Goal: Contribute content: Add original content to the website for others to see

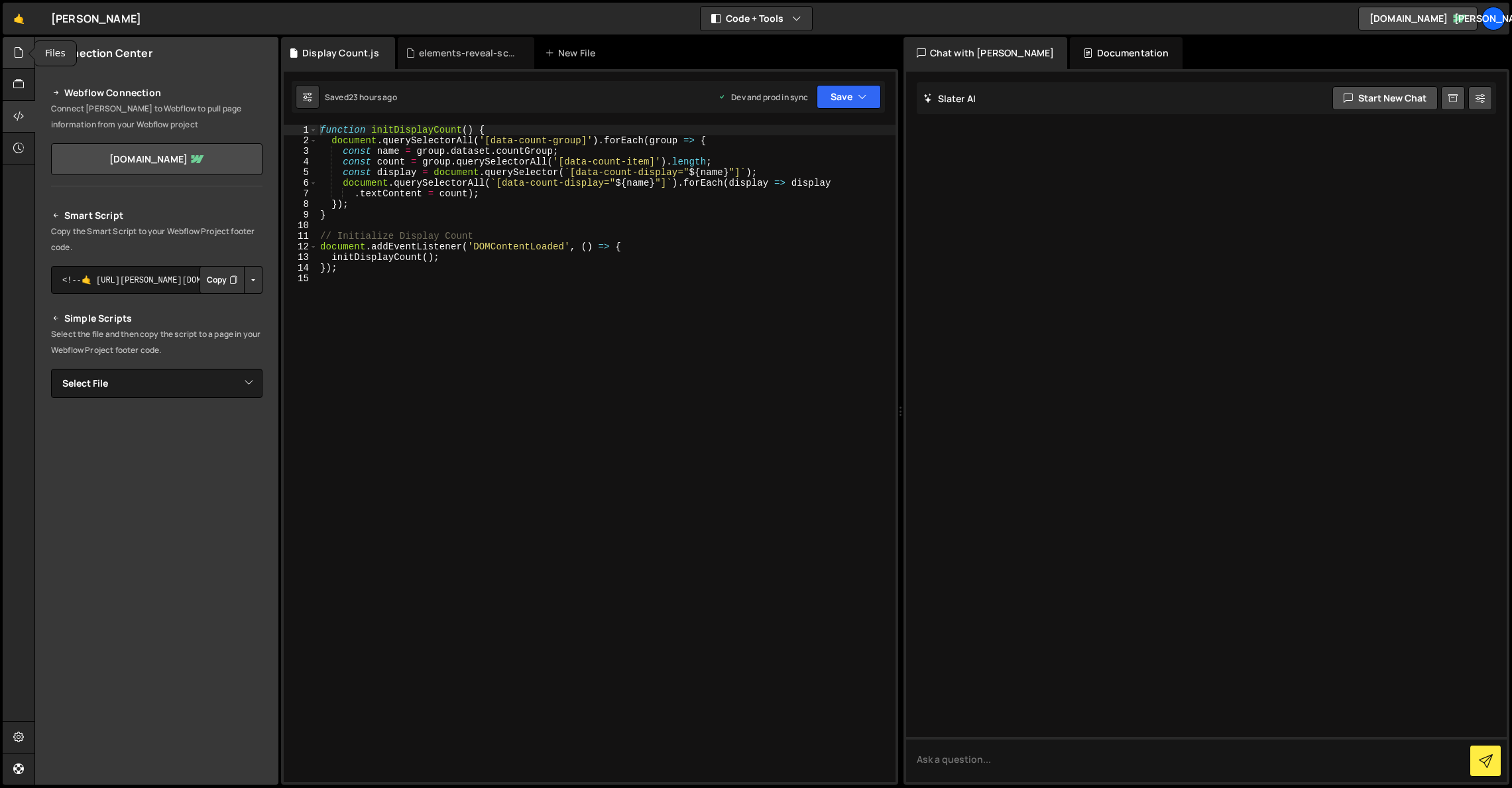
click at [18, 58] on icon at bounding box center [18, 52] width 11 height 14
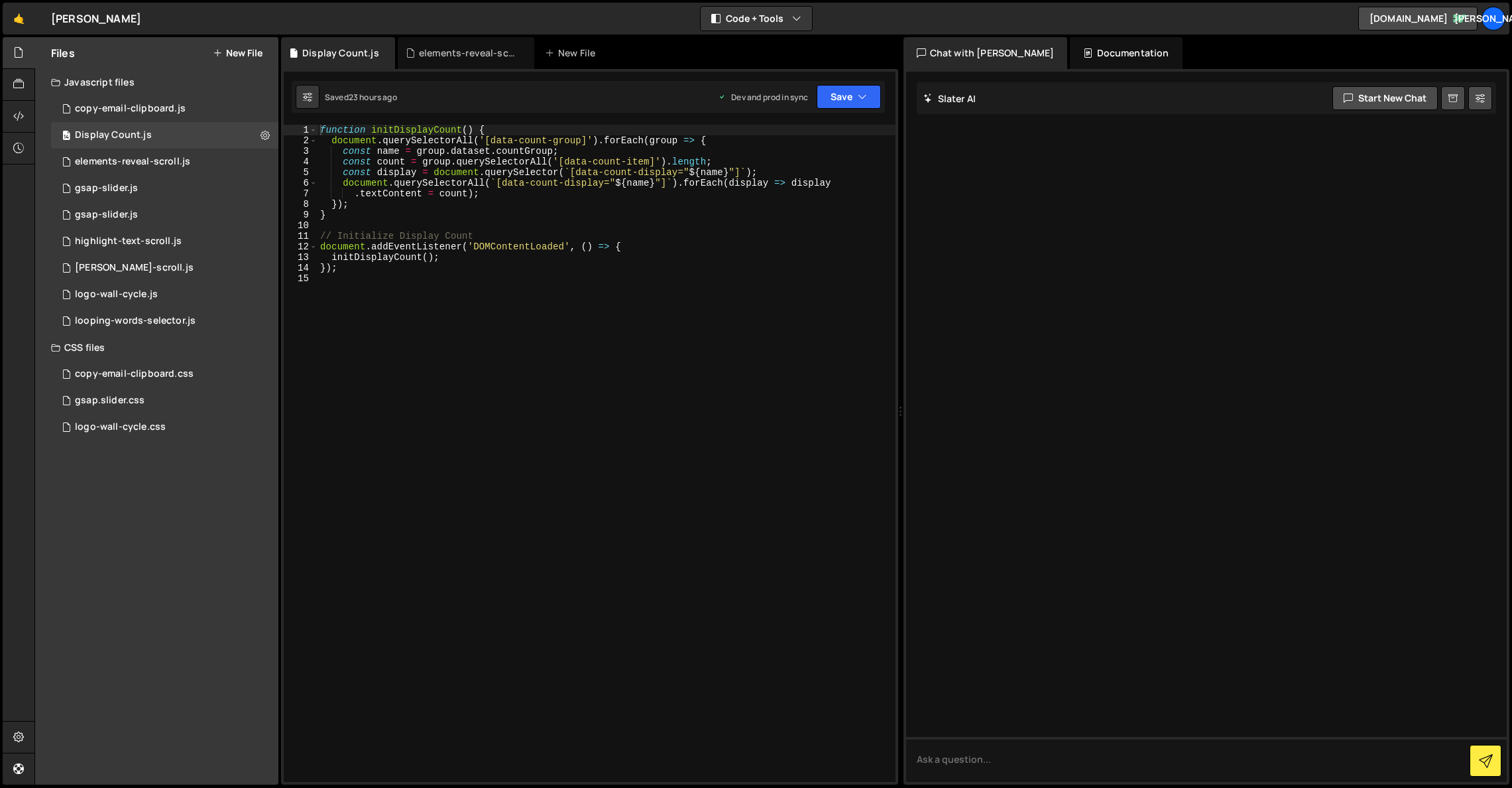
click at [222, 50] on button "New File" at bounding box center [237, 53] width 49 height 11
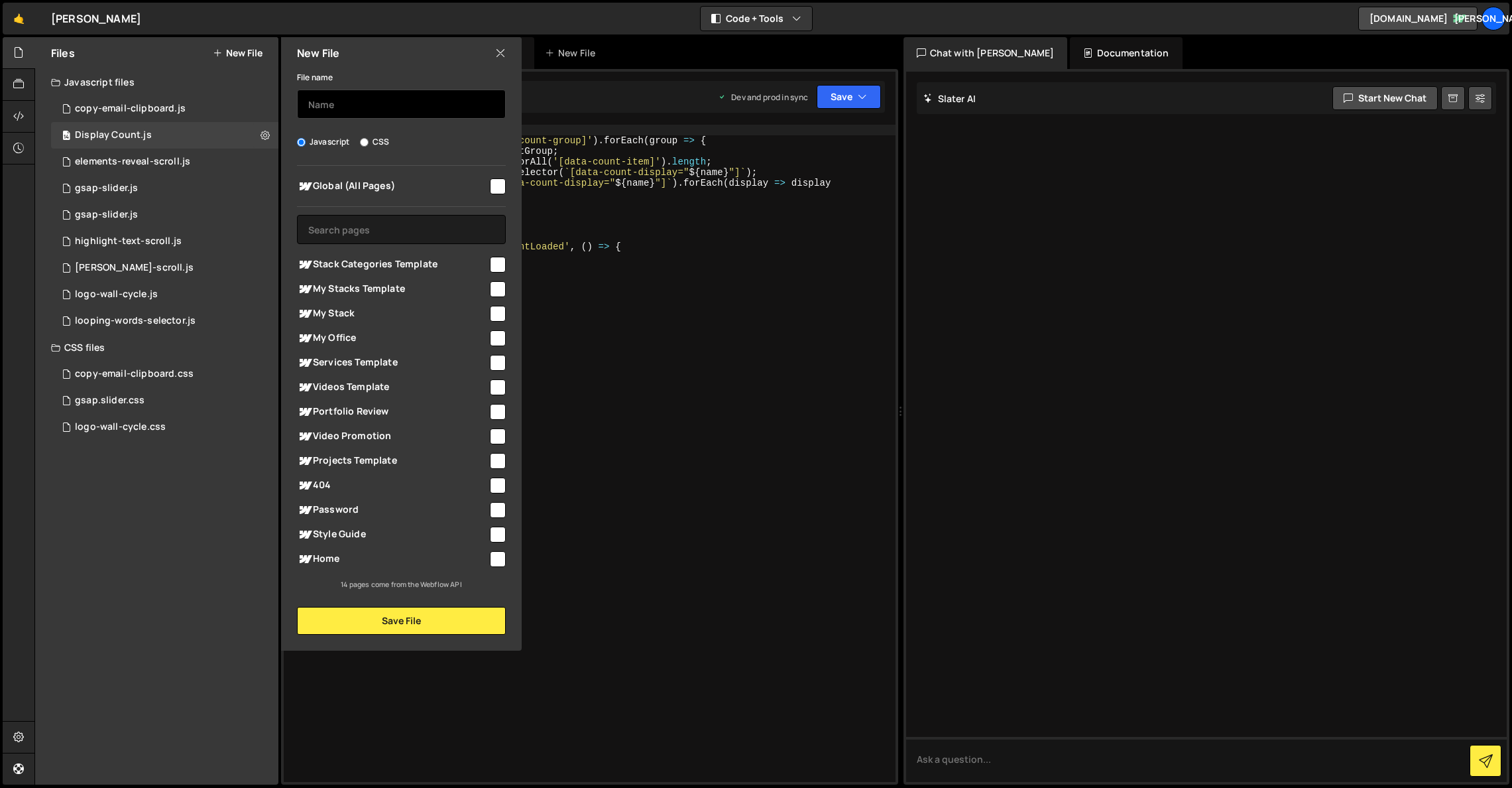
click at [371, 106] on input "text" at bounding box center [401, 104] width 209 height 29
type input "new-badge"
click at [497, 185] on input "checkbox" at bounding box center [497, 186] width 16 height 16
checkbox input "true"
click at [497, 264] on input "checkbox" at bounding box center [497, 264] width 16 height 16
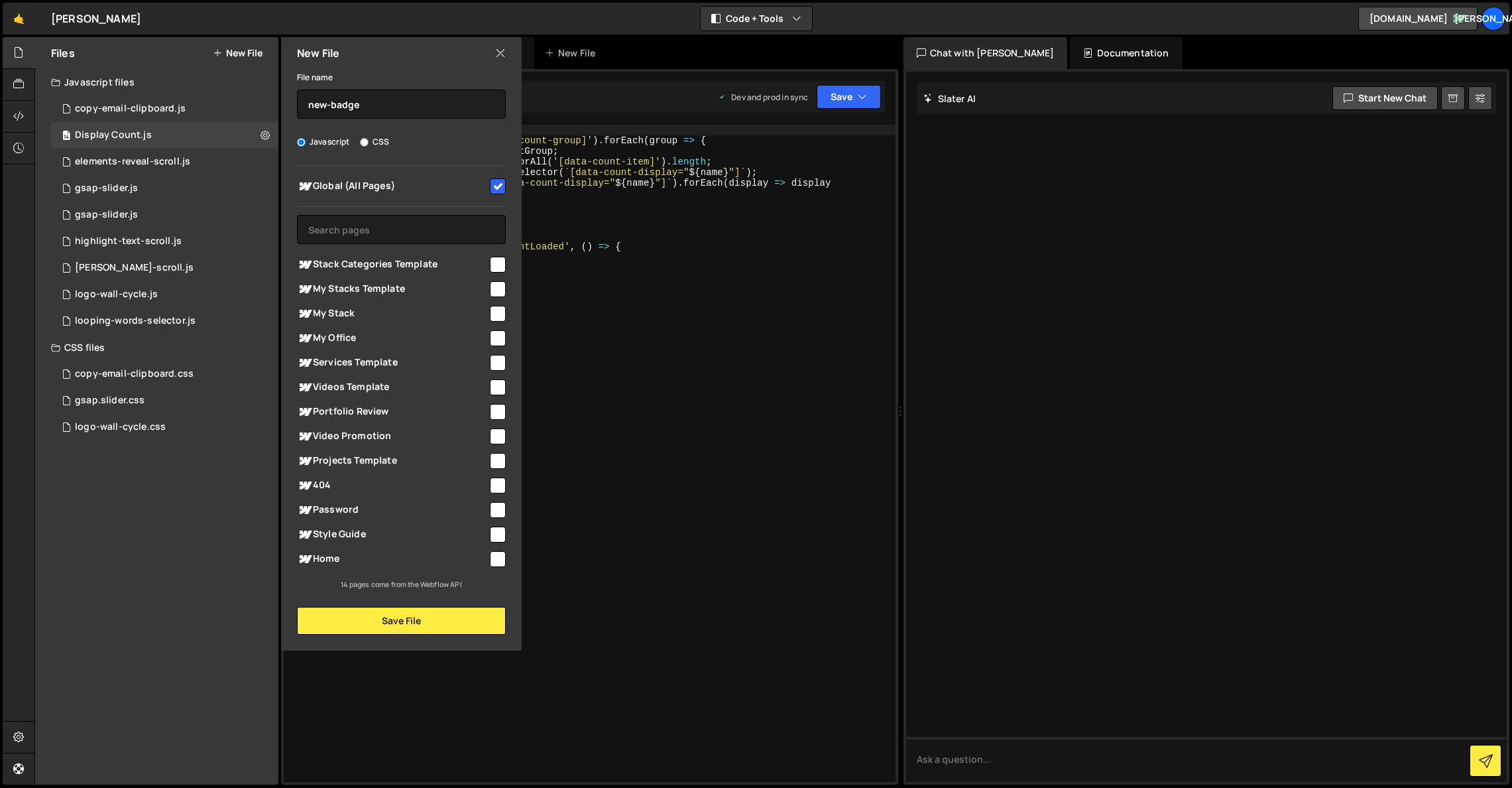
checkbox input "true"
click at [497, 290] on input "checkbox" at bounding box center [497, 289] width 16 height 16
checkbox input "true"
click at [495, 315] on input "checkbox" at bounding box center [497, 313] width 16 height 16
checkbox input "true"
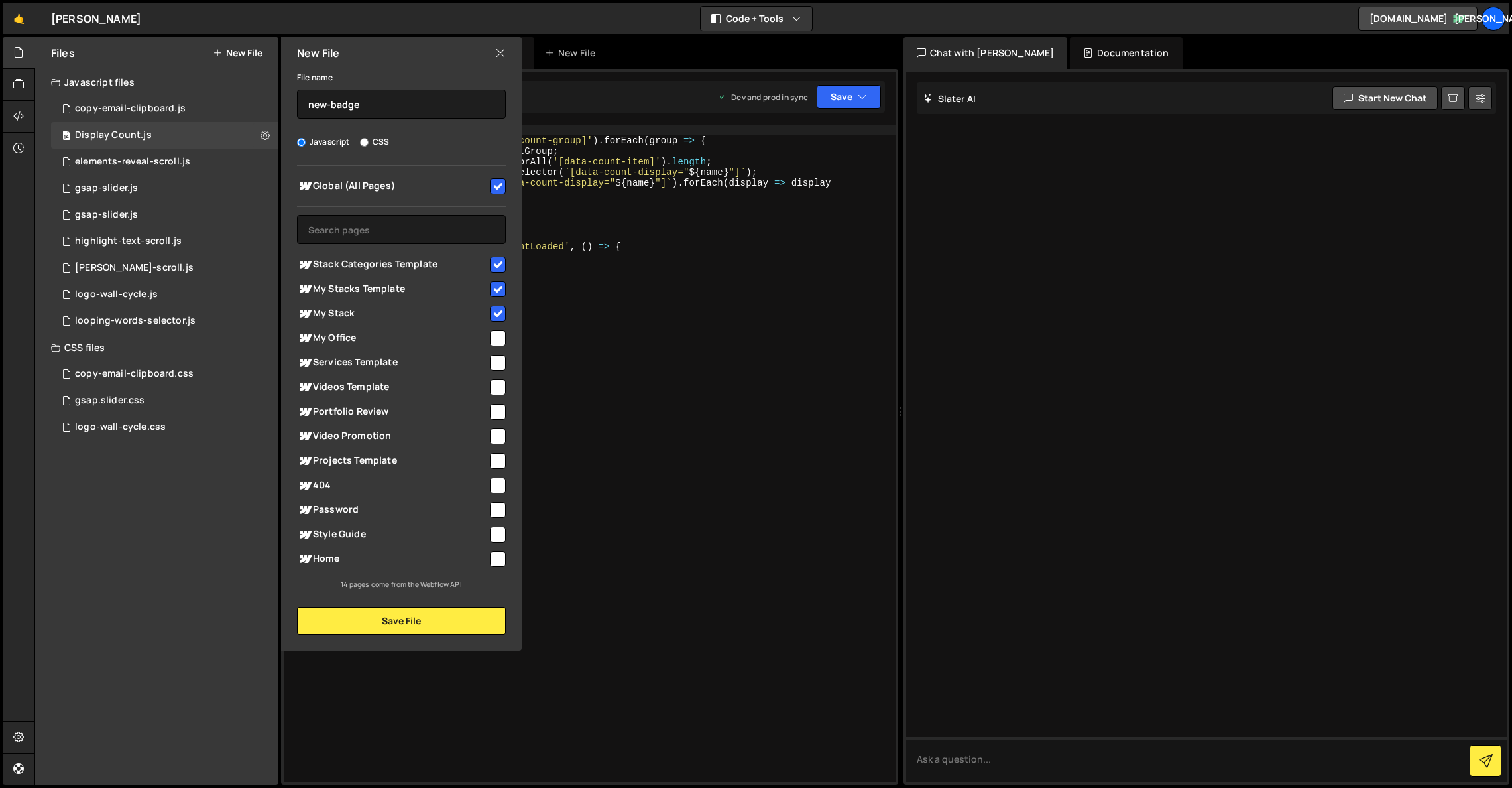
click at [495, 336] on input "checkbox" at bounding box center [497, 338] width 16 height 16
checkbox input "true"
click at [494, 362] on input "checkbox" at bounding box center [497, 362] width 16 height 16
checkbox input "true"
drag, startPoint x: 497, startPoint y: 381, endPoint x: 497, endPoint y: 391, distance: 10.0
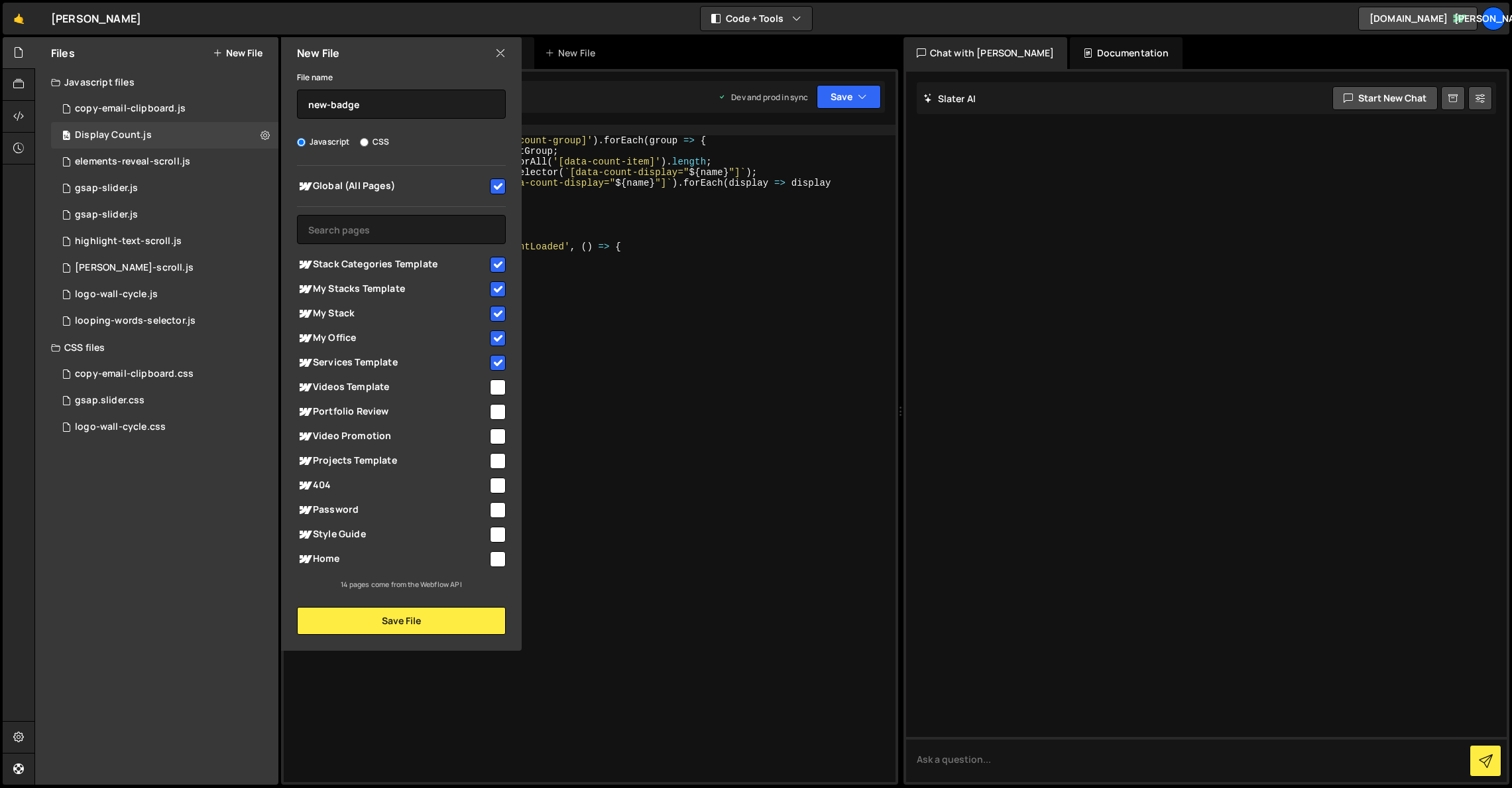
click at [497, 381] on input "checkbox" at bounding box center [497, 387] width 16 height 16
checkbox input "true"
drag, startPoint x: 494, startPoint y: 411, endPoint x: 496, endPoint y: 432, distance: 21.1
click at [494, 411] on input "checkbox" at bounding box center [497, 412] width 16 height 16
checkbox input "true"
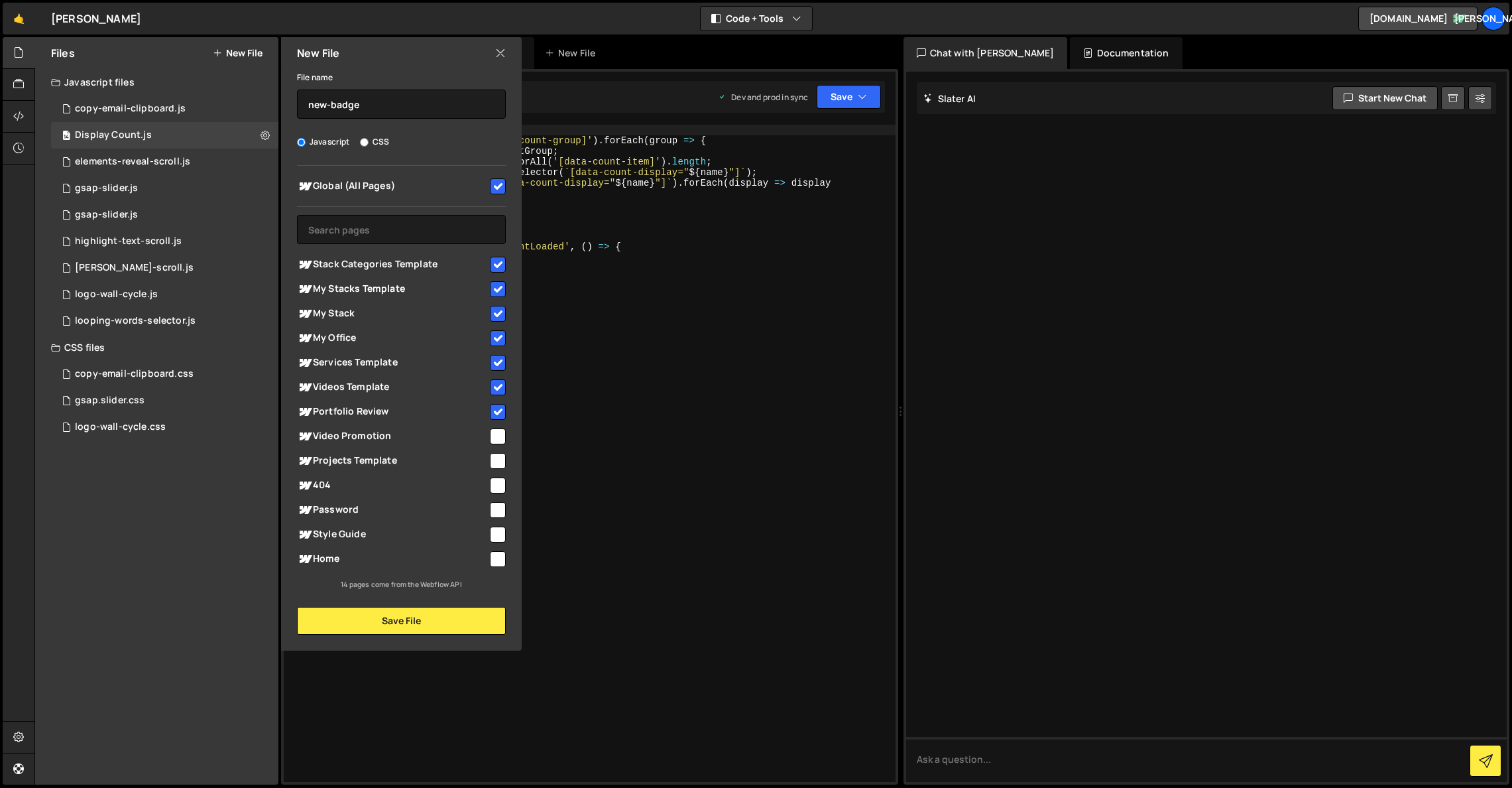
click at [497, 439] on input "checkbox" at bounding box center [497, 436] width 16 height 16
checkbox input "true"
click at [498, 459] on input "checkbox" at bounding box center [497, 460] width 16 height 16
checkbox input "true"
click at [497, 483] on input "checkbox" at bounding box center [497, 485] width 16 height 16
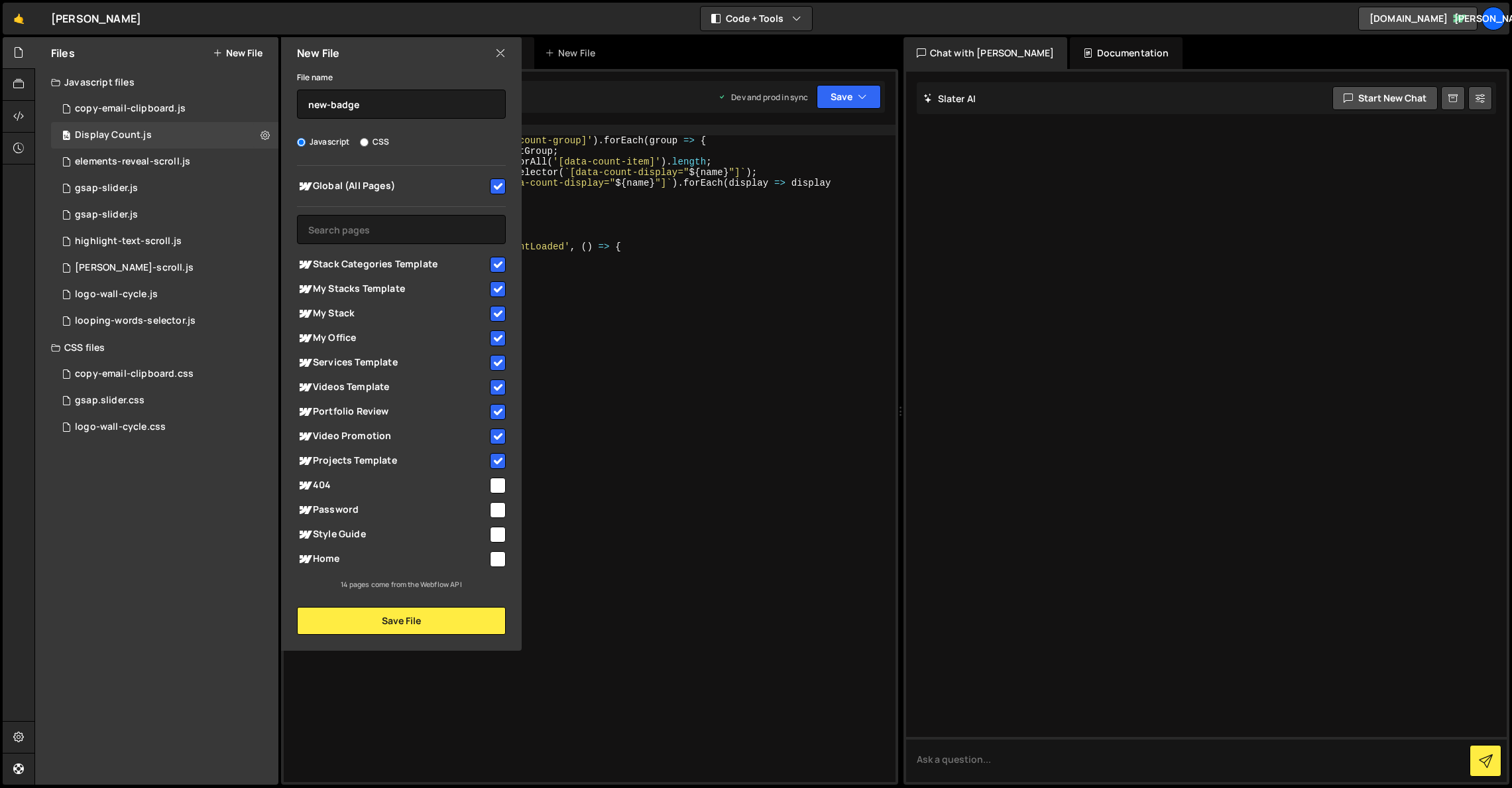
checkbox input "true"
click at [497, 517] on input "checkbox" at bounding box center [497, 510] width 16 height 16
checkbox input "true"
click at [497, 530] on input "checkbox" at bounding box center [497, 534] width 16 height 16
checkbox input "true"
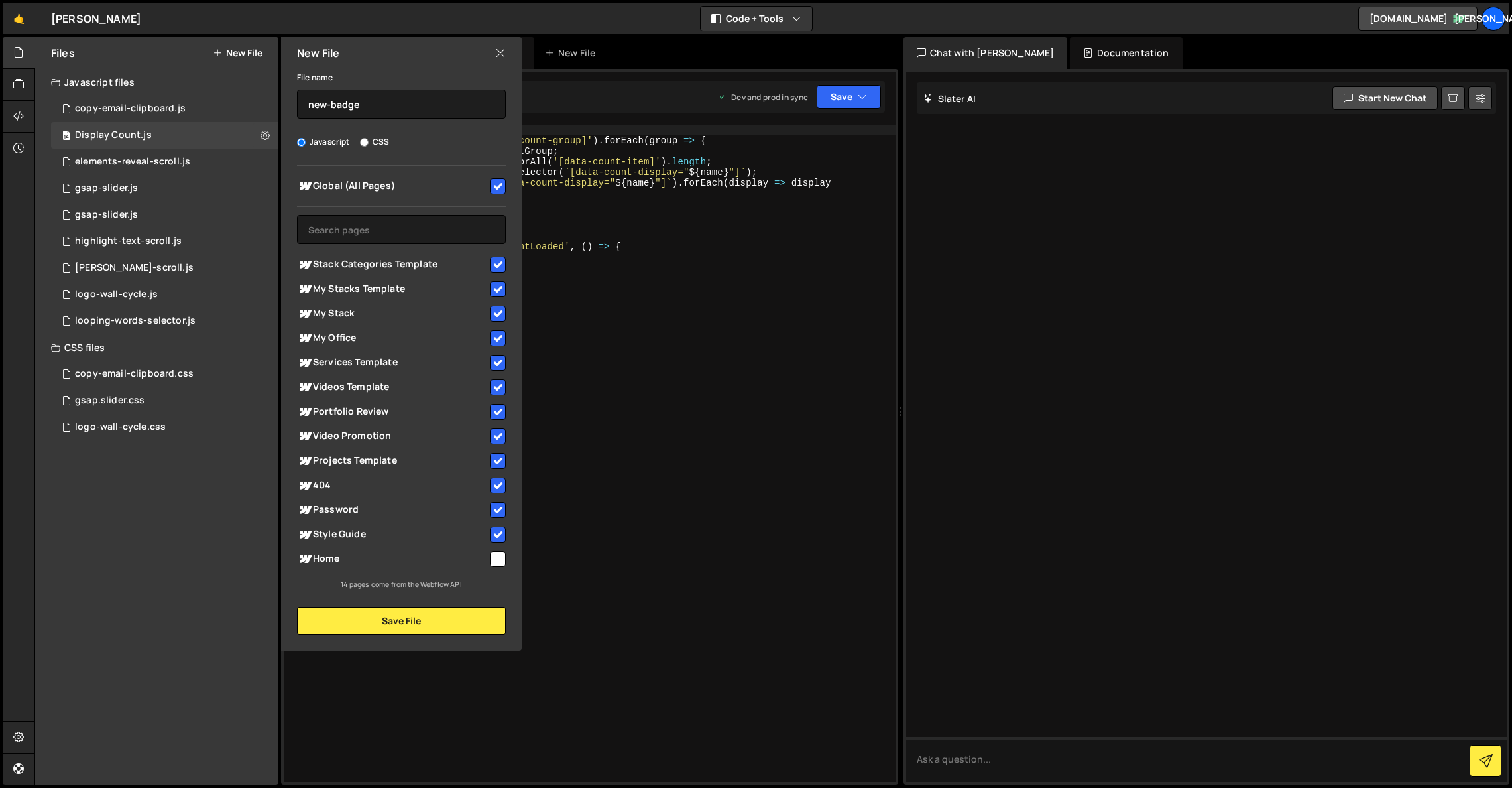
click at [495, 567] on div "Home" at bounding box center [401, 559] width 209 height 24
click at [495, 563] on input "checkbox" at bounding box center [497, 559] width 16 height 16
checkbox input "true"
click at [469, 627] on button "Save File" at bounding box center [401, 621] width 209 height 28
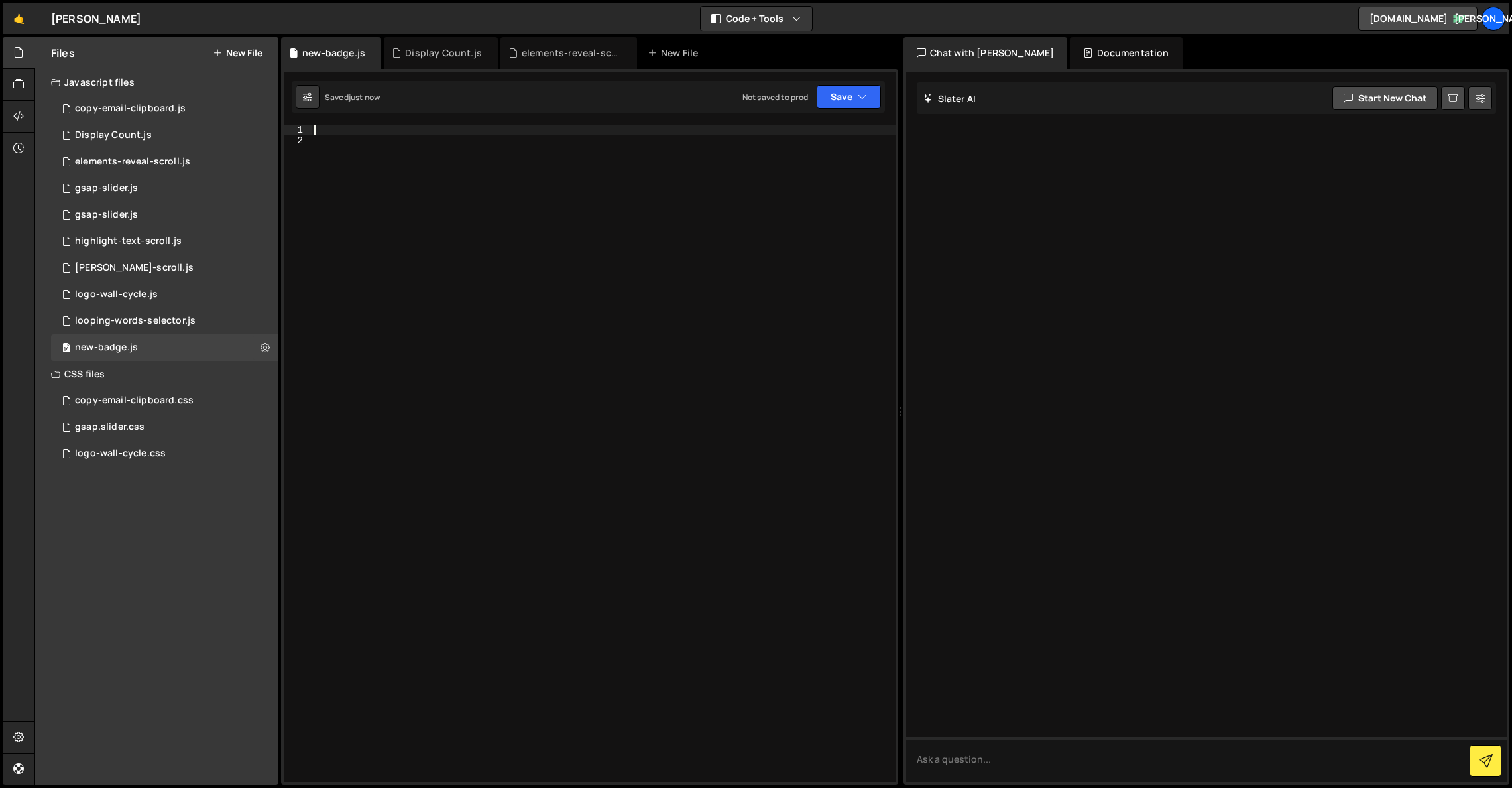
click at [406, 129] on div at bounding box center [603, 464] width 584 height 679
paste textarea "});"
type textarea "});"
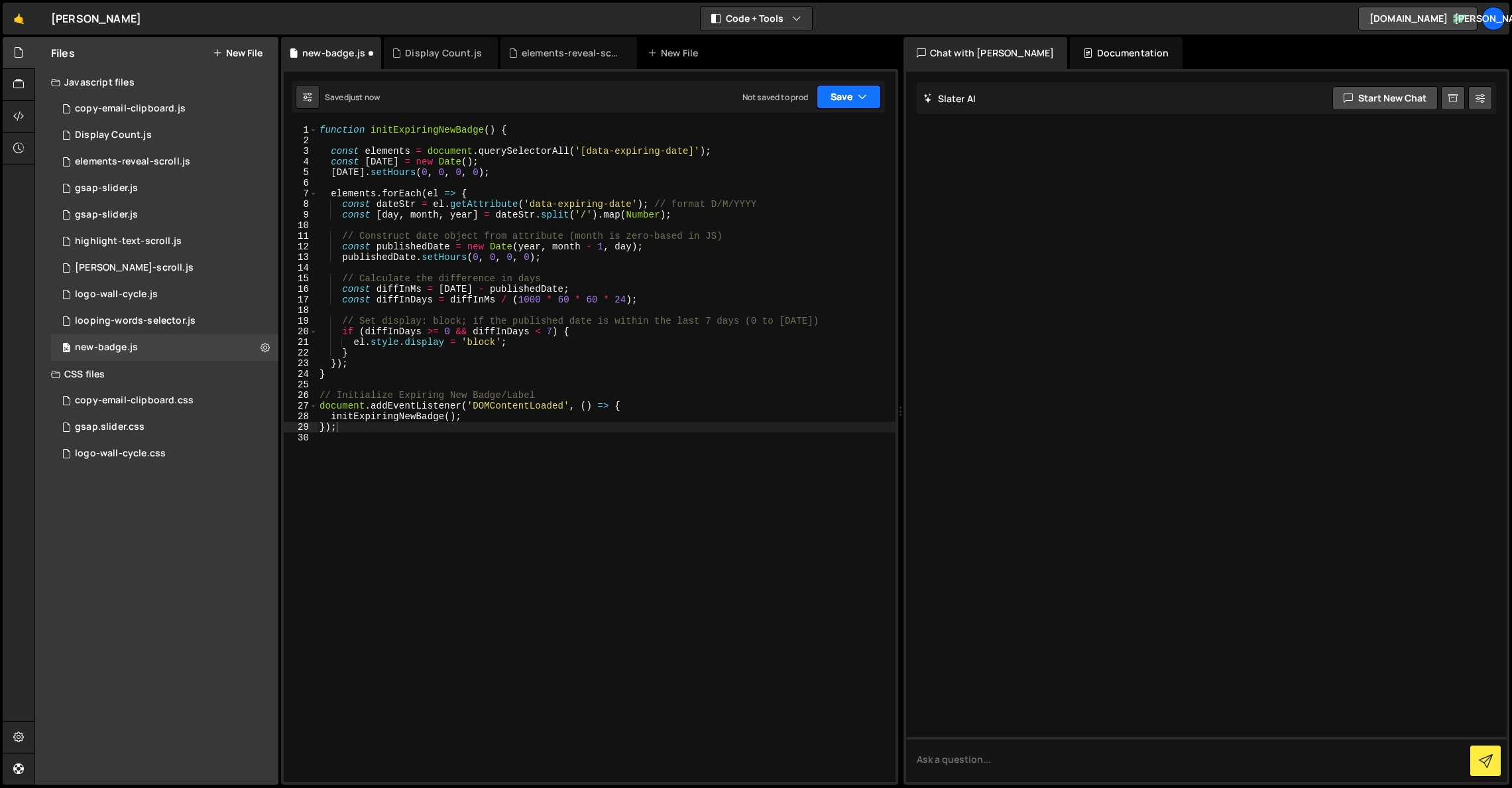
click at [867, 93] on button "Save" at bounding box center [848, 97] width 65 height 24
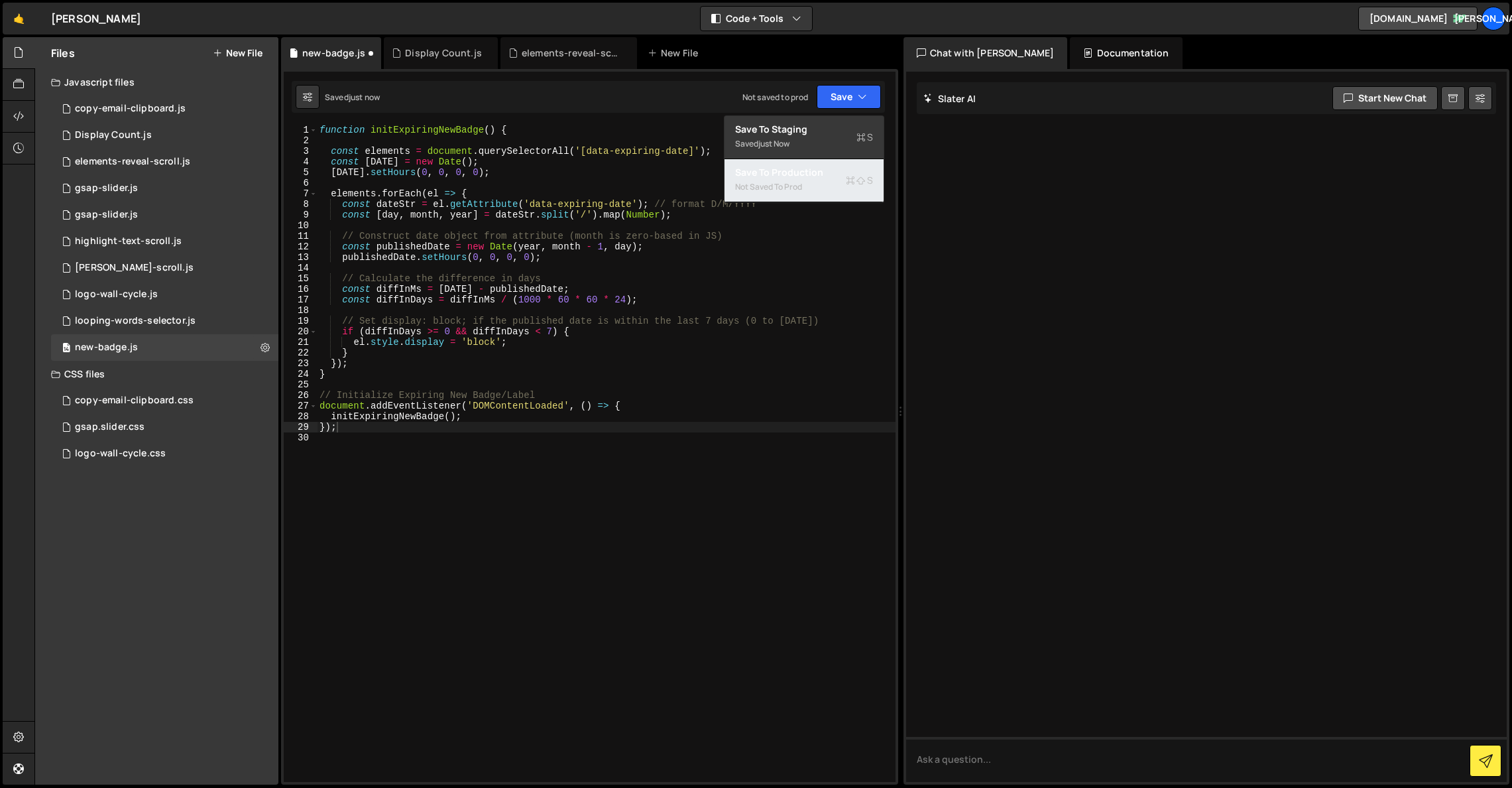
click at [848, 175] on icon at bounding box center [851, 180] width 9 height 13
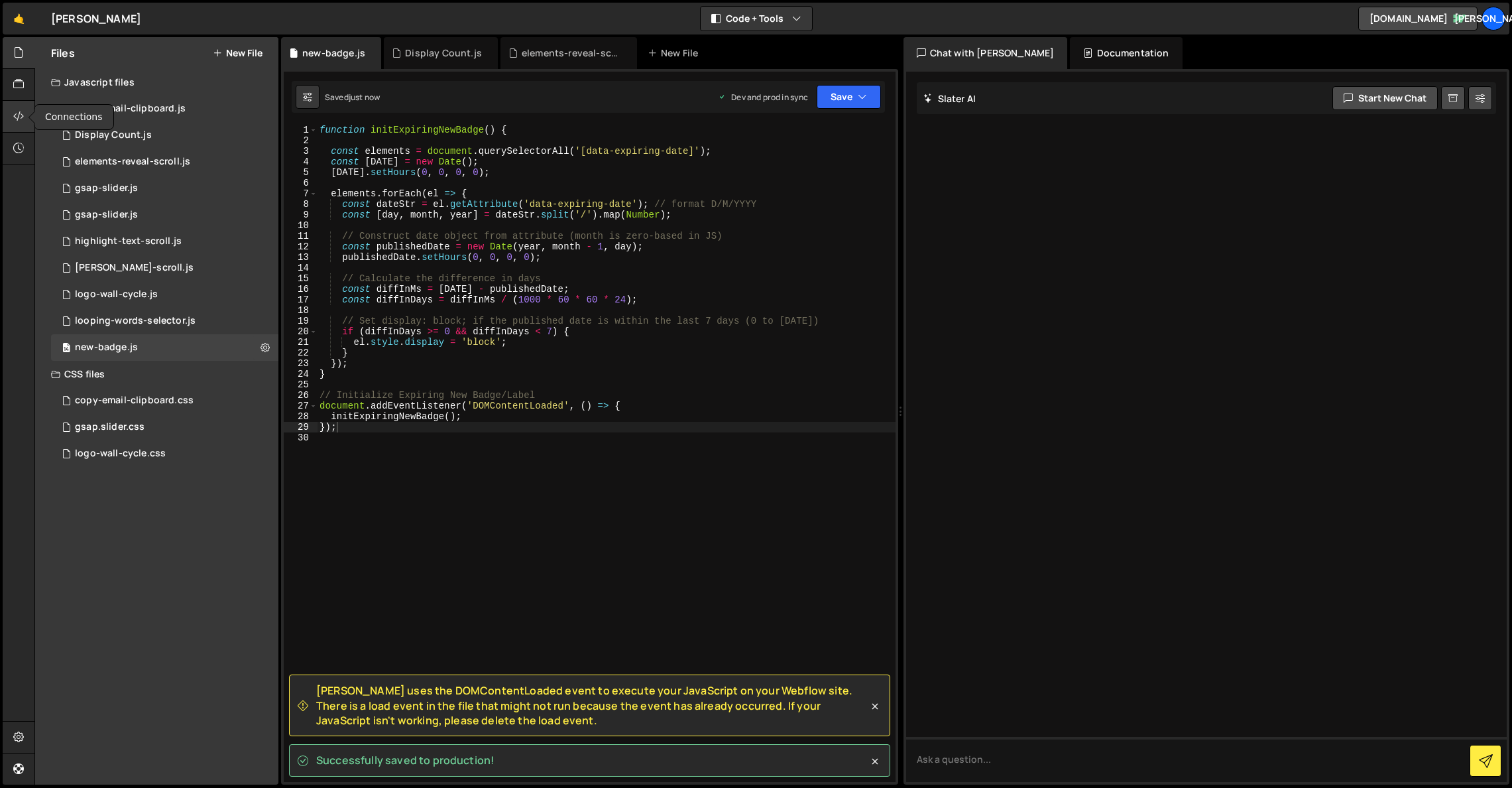
click at [13, 119] on icon at bounding box center [18, 116] width 11 height 14
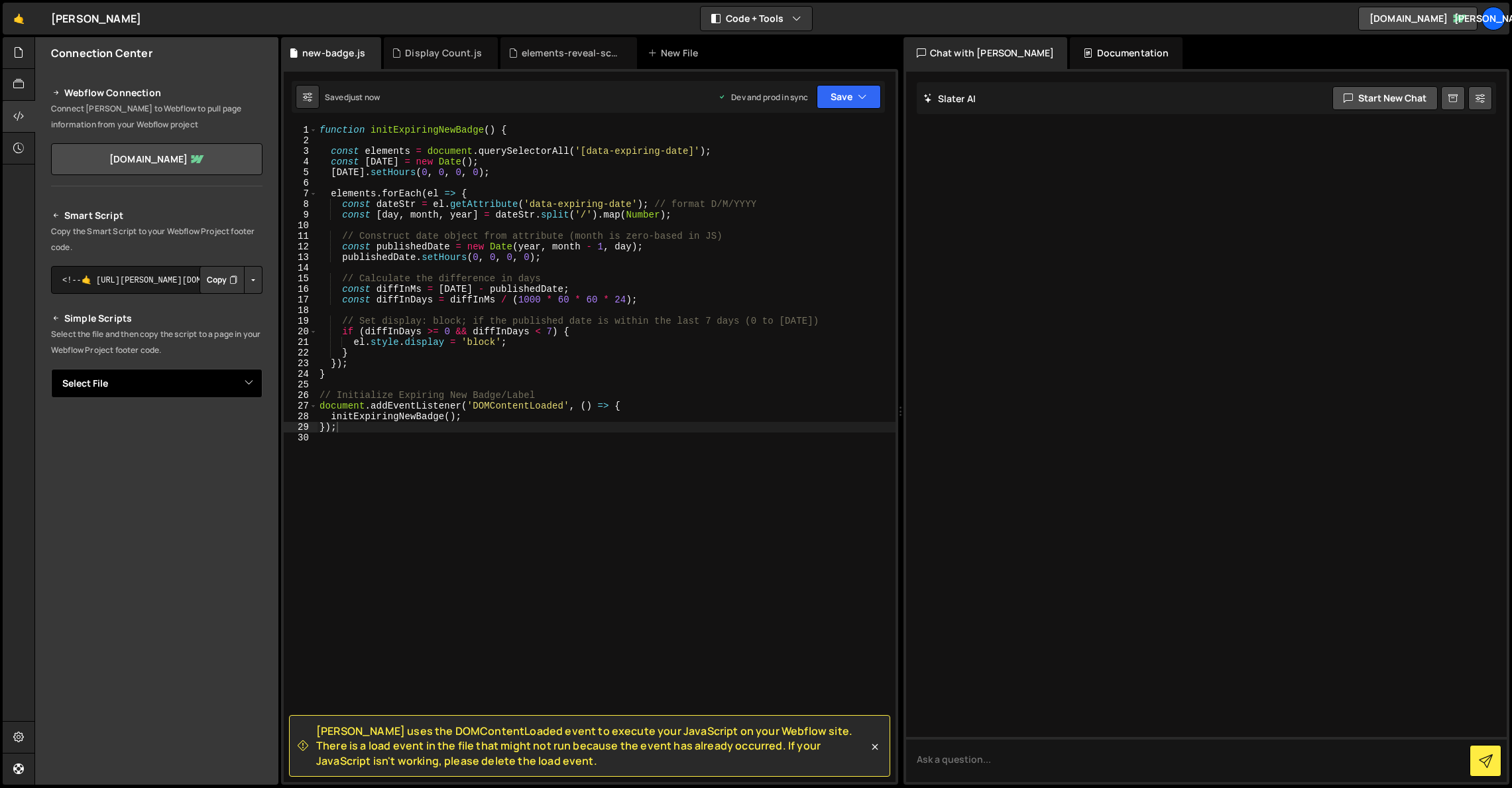
click at [237, 381] on select "Select File copy-email-clipboard.js Display Count.js elements-reveal-scroll.js …" at bounding box center [156, 383] width 211 height 29
select select "45109"
click at [51, 369] on select "Select File copy-email-clipboard.js Display Count.js elements-reveal-scroll.js …" at bounding box center [156, 383] width 211 height 29
click at [250, 426] on button "Button group with nested dropdown" at bounding box center [253, 428] width 18 height 28
click at [223, 457] on link "Copy Staging js" at bounding box center [207, 454] width 110 height 18
